Goal: Transaction & Acquisition: Purchase product/service

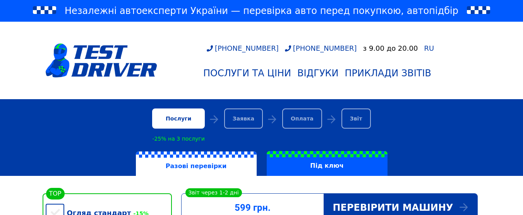
scroll to position [116, 0]
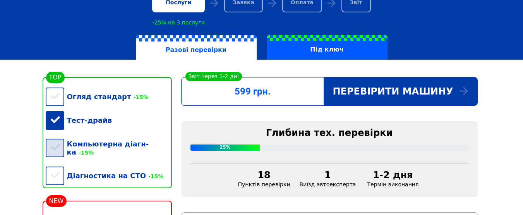
click at [57, 149] on div "Компьютерна діагн-ка -15%" at bounding box center [109, 148] width 126 height 32
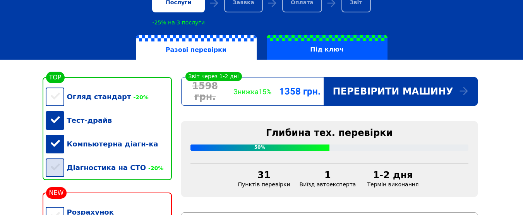
click at [56, 170] on div "Діагностика на СТО -20%" at bounding box center [109, 168] width 126 height 24
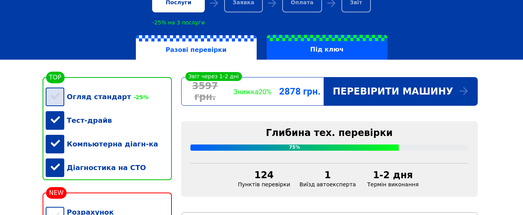
click at [55, 97] on div "Огляд стандарт -25%" at bounding box center [109, 97] width 126 height 24
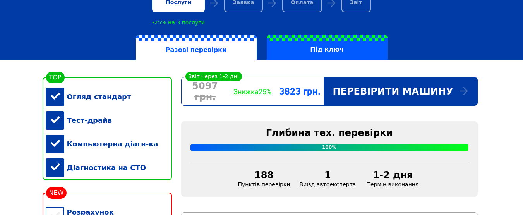
click at [57, 100] on div "Огляд стандарт" at bounding box center [109, 97] width 126 height 24
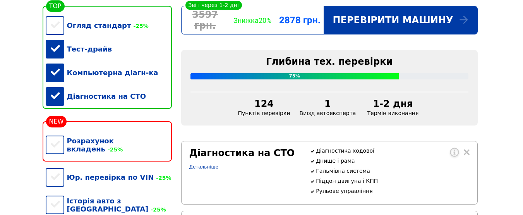
scroll to position [194, 0]
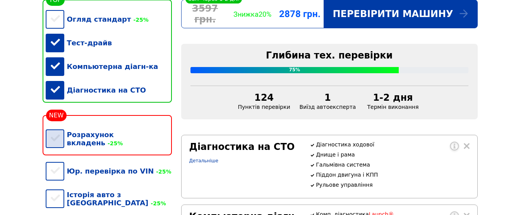
click at [55, 139] on div "Розрахунок вкладень -25%" at bounding box center [109, 139] width 126 height 32
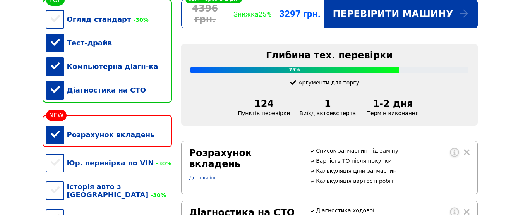
click at [51, 145] on div "Розрахунок вкладень" at bounding box center [109, 135] width 126 height 24
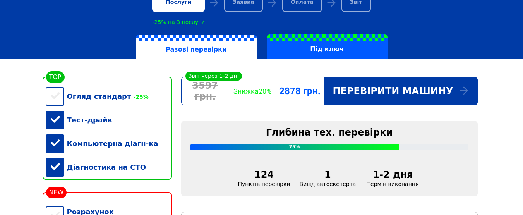
scroll to position [116, 0]
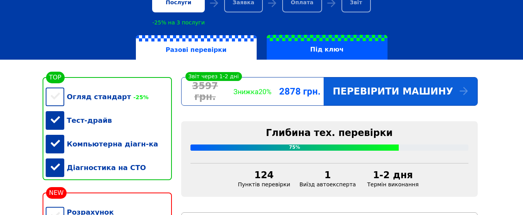
click at [360, 91] on div "Перевірити машину" at bounding box center [401, 91] width 154 height 28
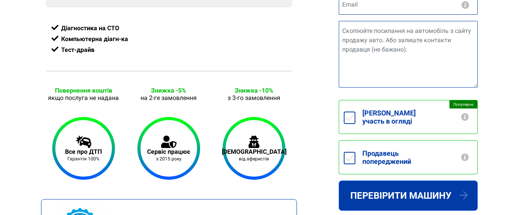
scroll to position [310, 0]
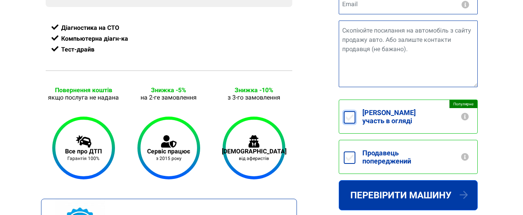
click at [349, 117] on input "[PERSON_NAME] участь в огляді +250грн" at bounding box center [350, 117] width 12 height 12
checkbox input "true"
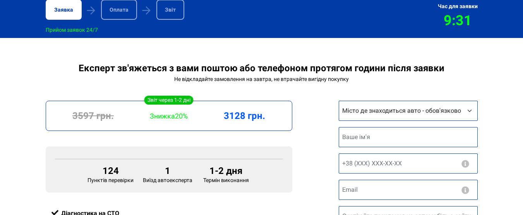
scroll to position [116, 0]
